Goal: Ask a question

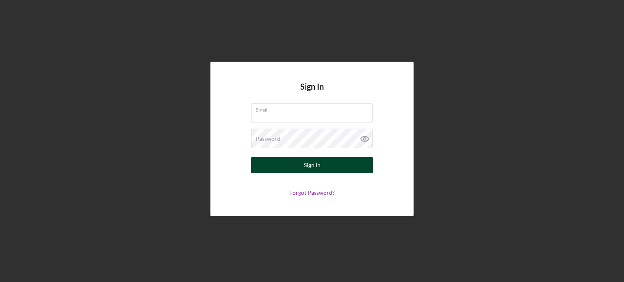
type input "[EMAIL_ADDRESS][DOMAIN_NAME]"
click at [322, 160] on button "Sign In" at bounding box center [312, 165] width 122 height 16
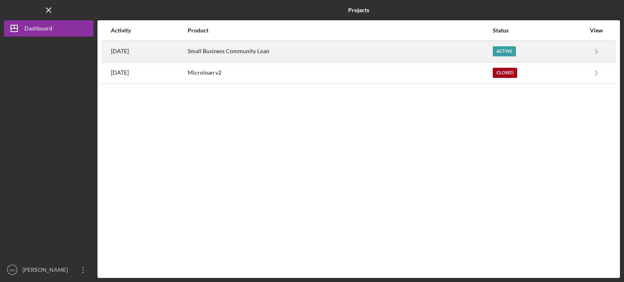
click at [387, 55] on div "Small Business Community Loan" at bounding box center [340, 51] width 305 height 20
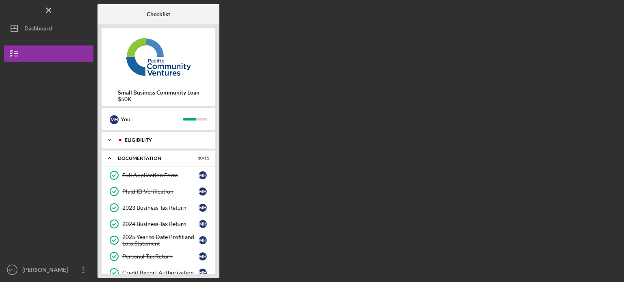
click at [159, 144] on div "Icon/Expander Eligibility 5 / 5" at bounding box center [159, 140] width 114 height 16
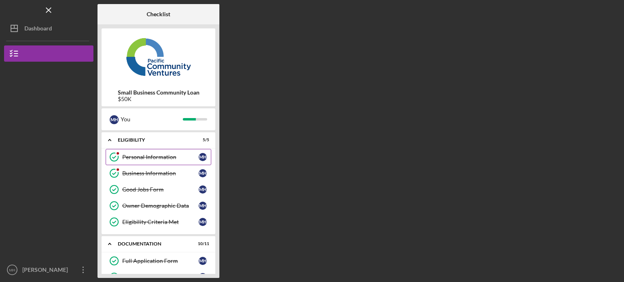
click at [161, 156] on div "Personal Information" at bounding box center [160, 157] width 76 height 6
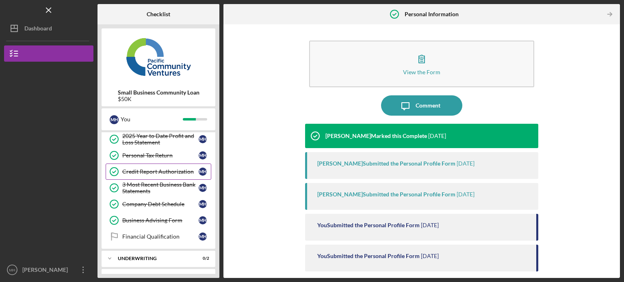
scroll to position [199, 0]
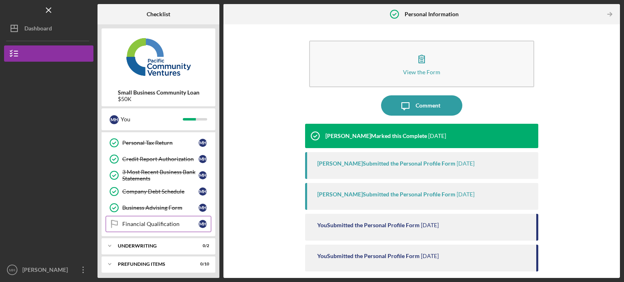
click at [154, 221] on div "Financial Qualification" at bounding box center [160, 224] width 76 height 6
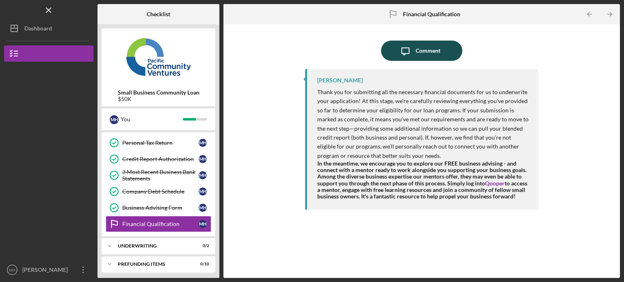
click at [437, 46] on div "Comment" at bounding box center [427, 51] width 25 height 20
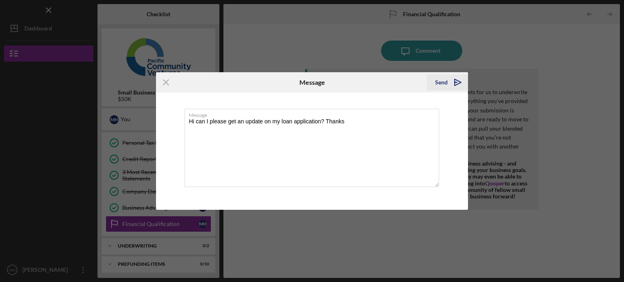
type textarea "Hi can I please get an update on my loan application? Thanks"
click at [439, 81] on div "Send" at bounding box center [441, 82] width 13 height 16
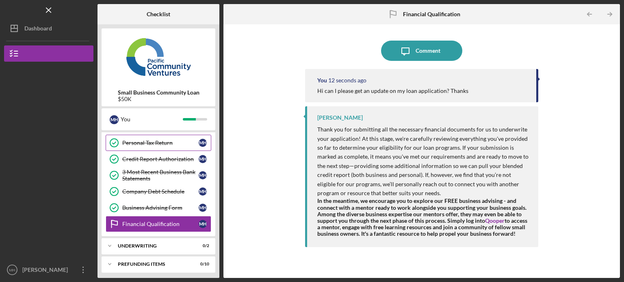
click at [138, 140] on div "Personal Tax Return" at bounding box center [160, 143] width 76 height 6
